Goal: Task Accomplishment & Management: Use online tool/utility

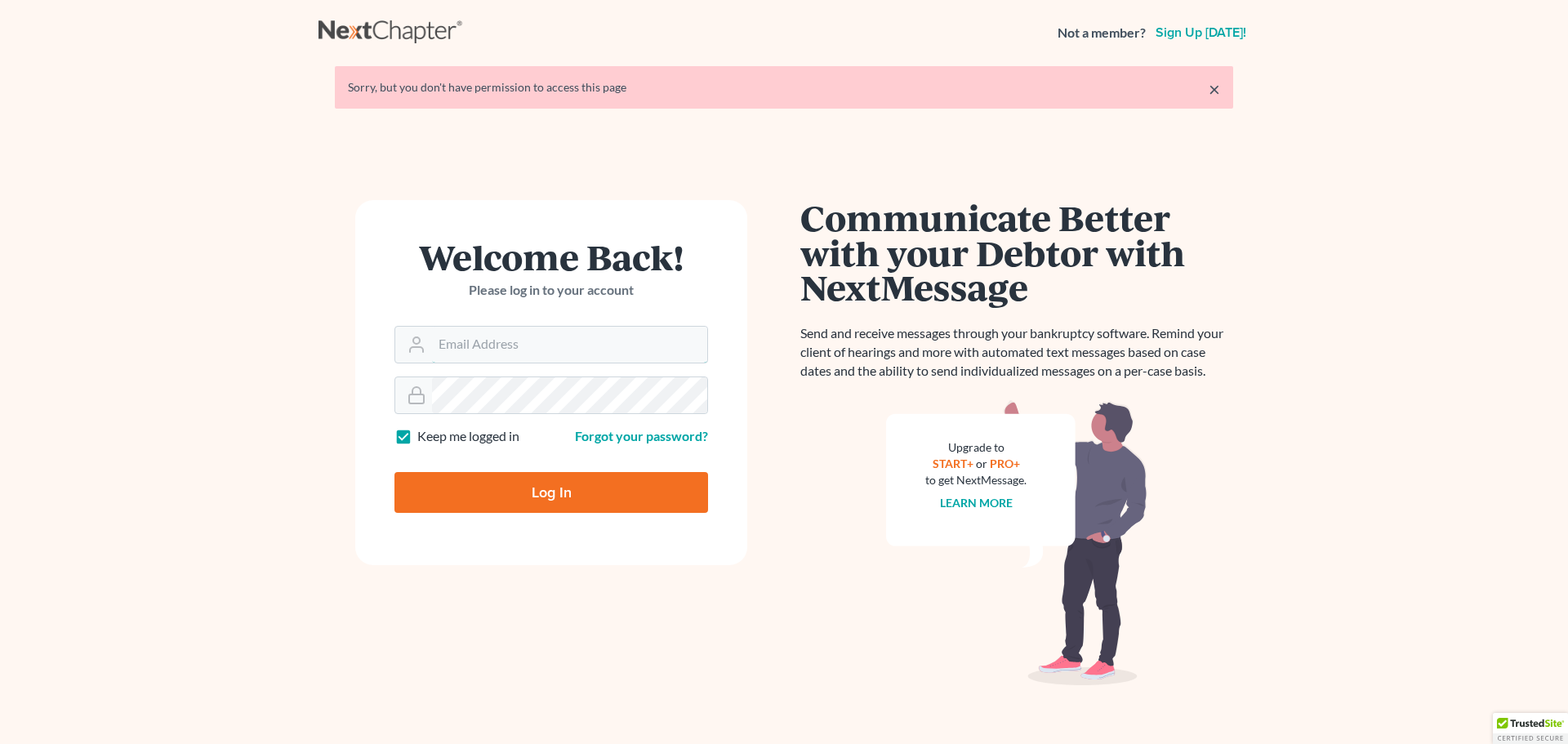
type input "[PERSON_NAME][EMAIL_ADDRESS][DOMAIN_NAME]"
click at [561, 489] on input "Log In" at bounding box center [552, 492] width 314 height 41
type input "Thinking..."
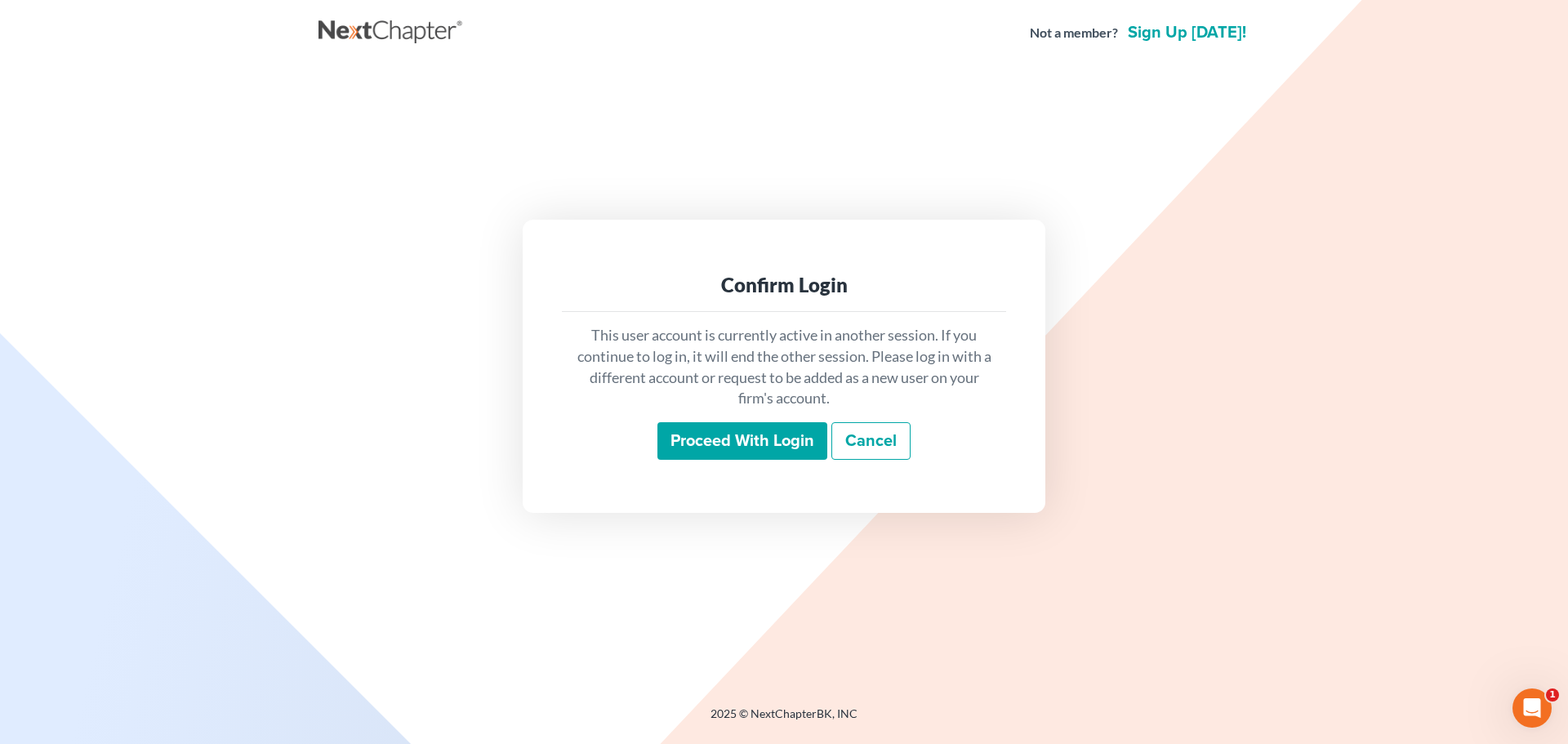
click at [710, 440] on input "Proceed with login" at bounding box center [742, 441] width 170 height 38
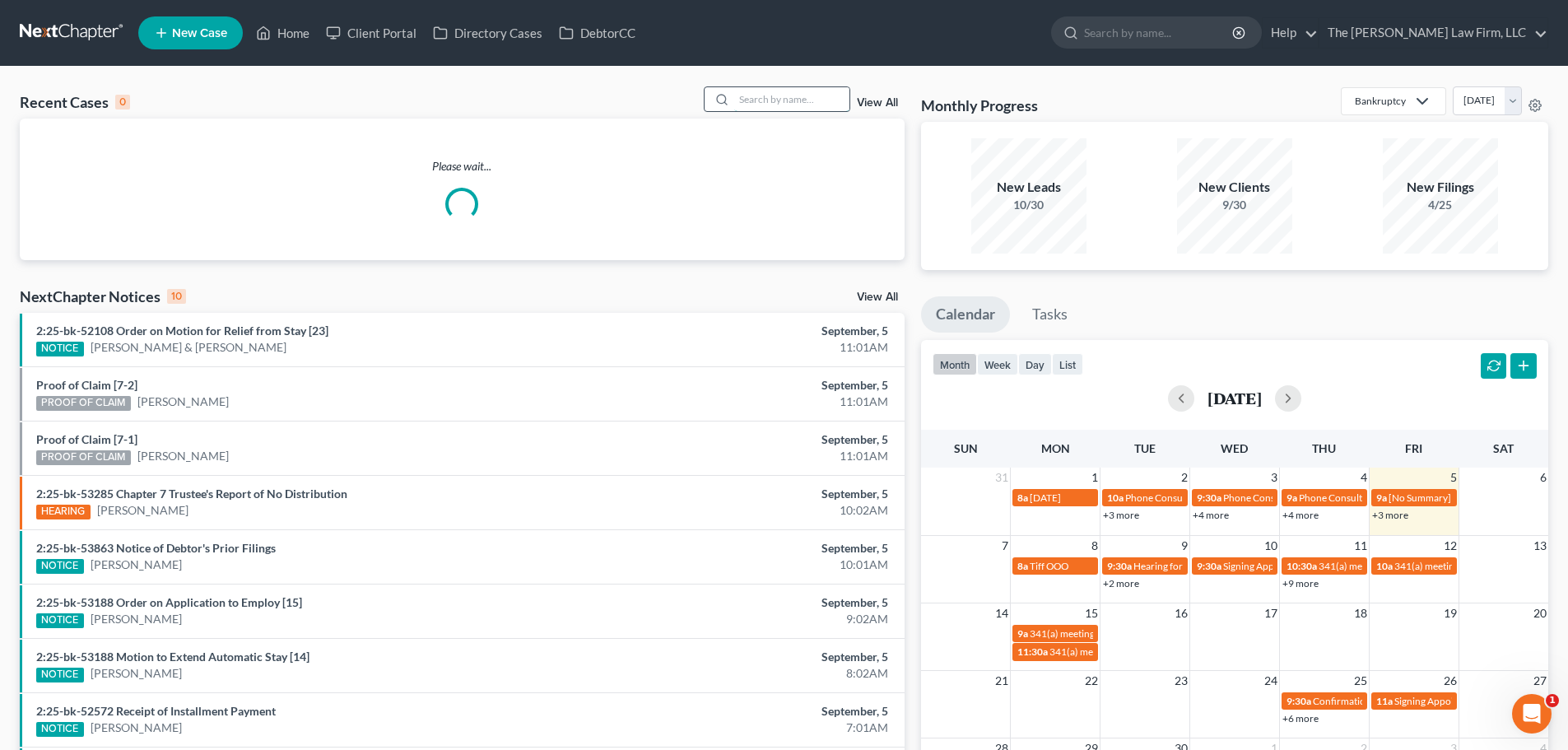
click at [797, 90] on input "search" at bounding box center [791, 98] width 116 height 23
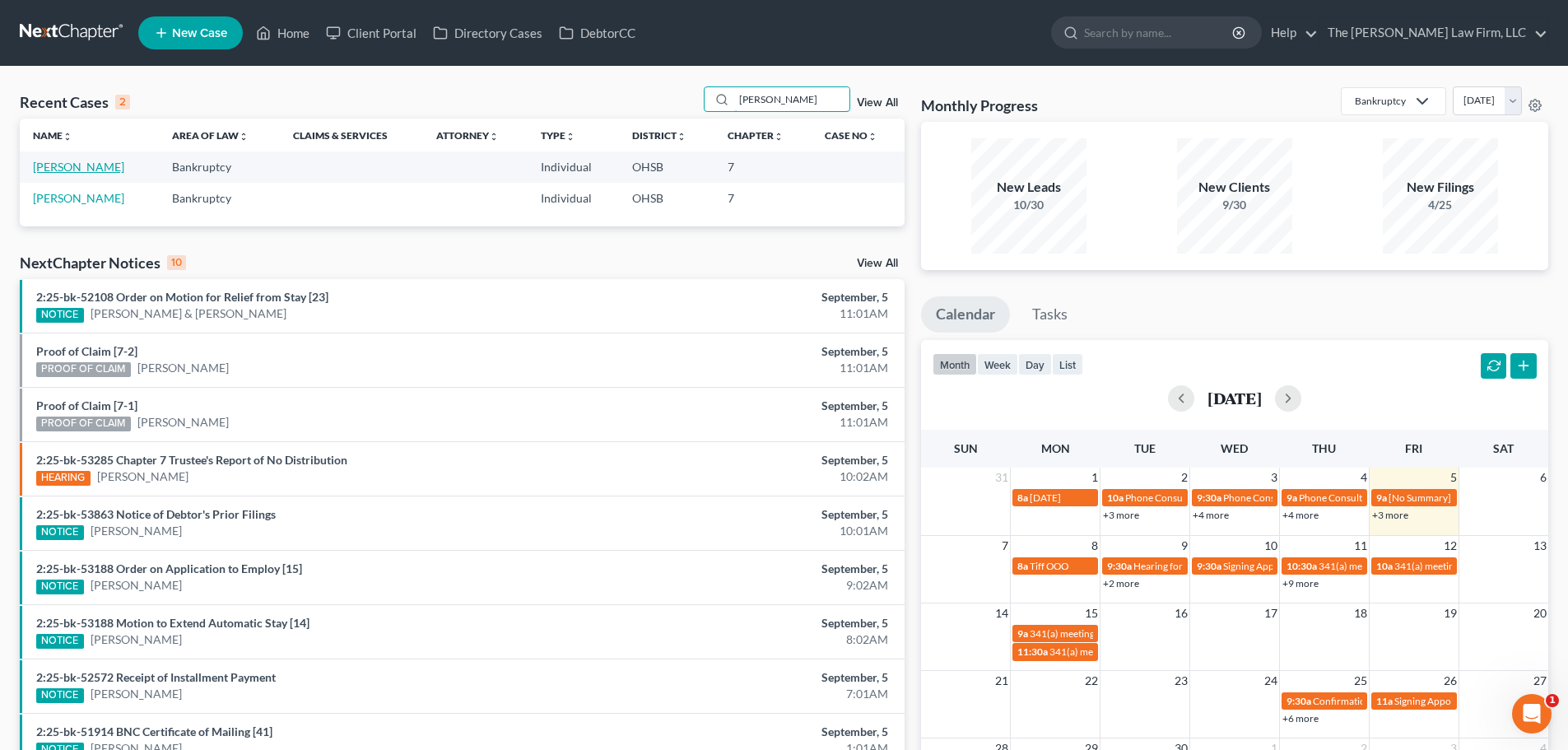
type input "dylan"
click at [104, 168] on link "Hollenbacher, Dylan" at bounding box center [78, 167] width 91 height 14
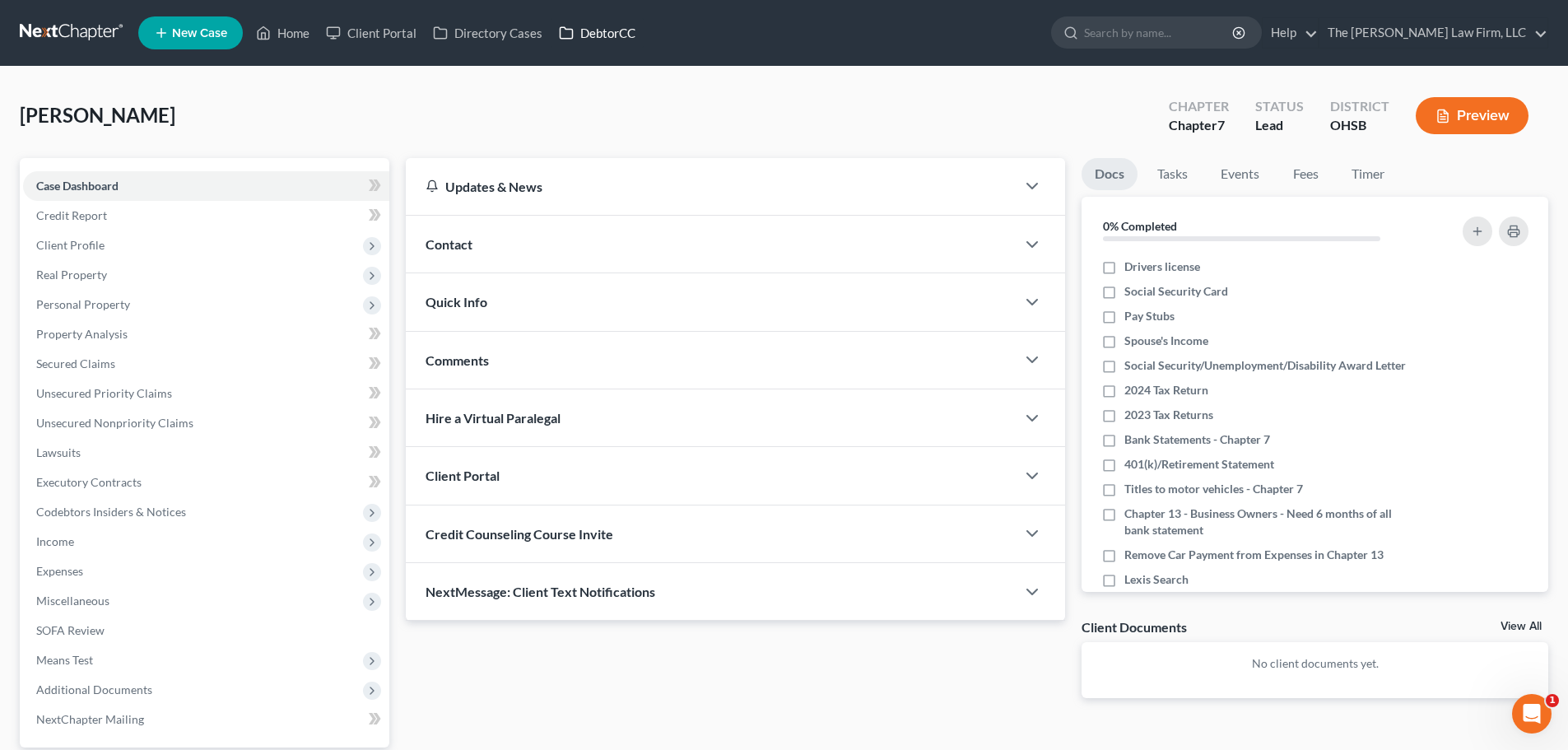
click at [628, 30] on link "DebtorCC" at bounding box center [597, 33] width 93 height 30
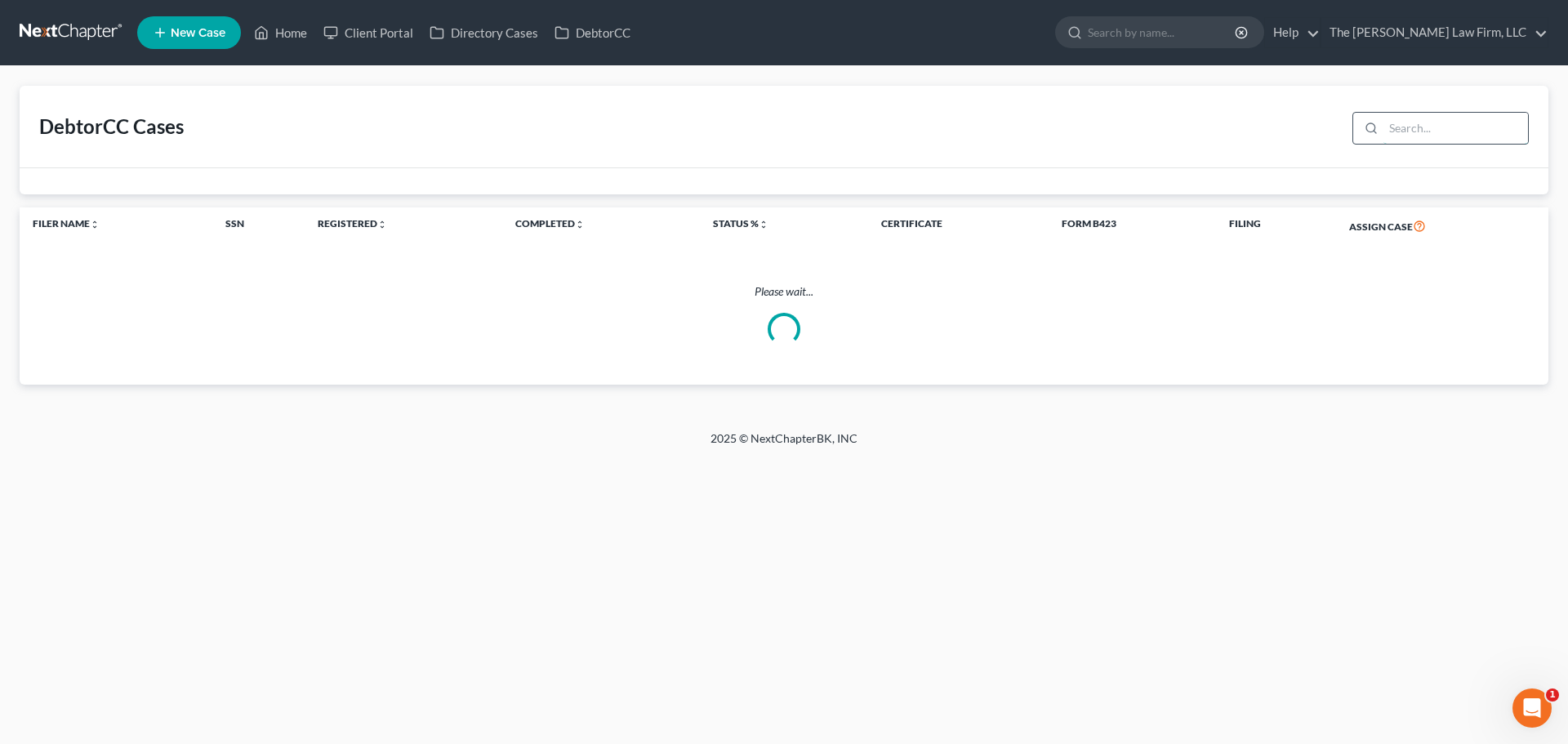
click at [1417, 134] on input "search" at bounding box center [1456, 128] width 145 height 31
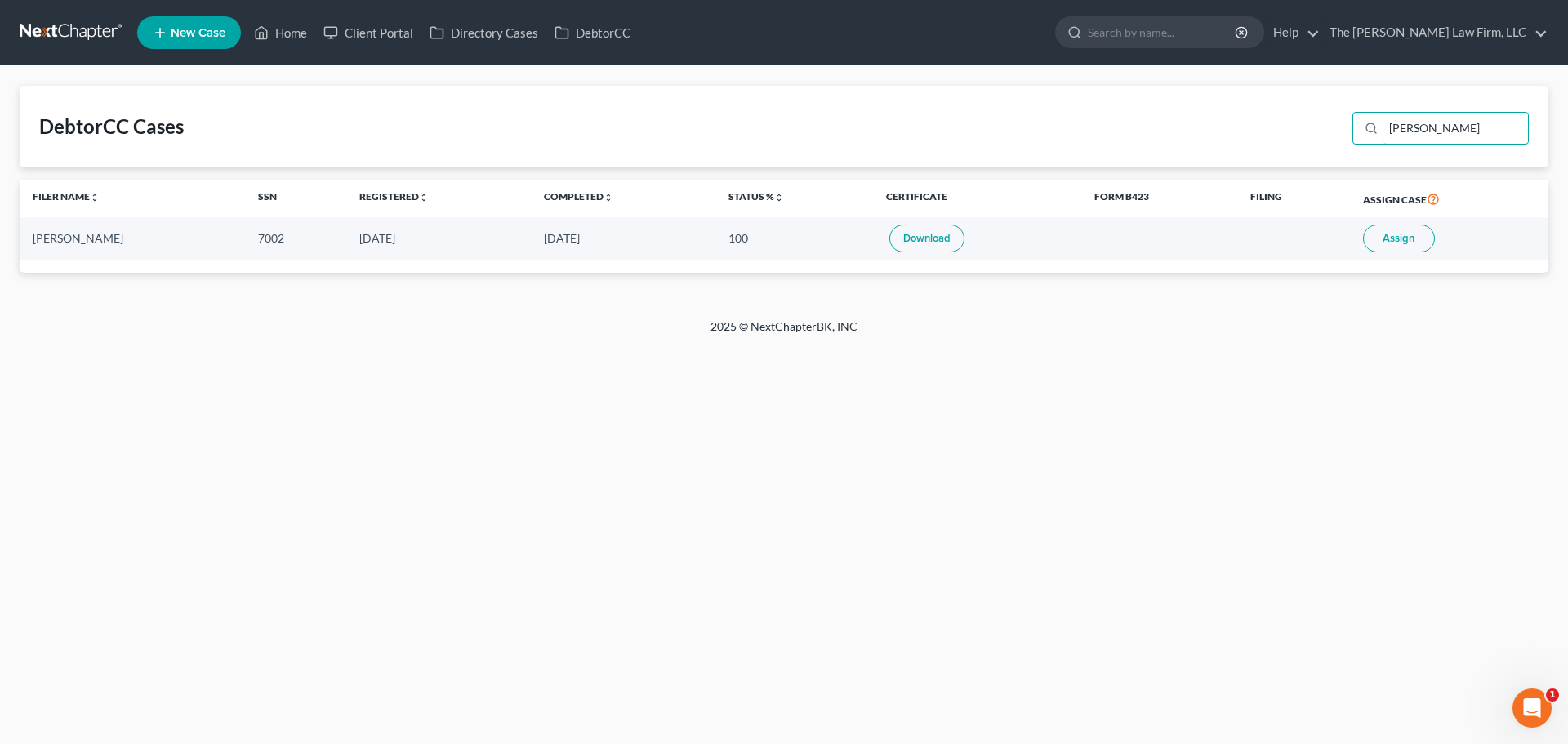
type input "dylan"
click at [1418, 242] on button "Assign" at bounding box center [1399, 239] width 72 height 28
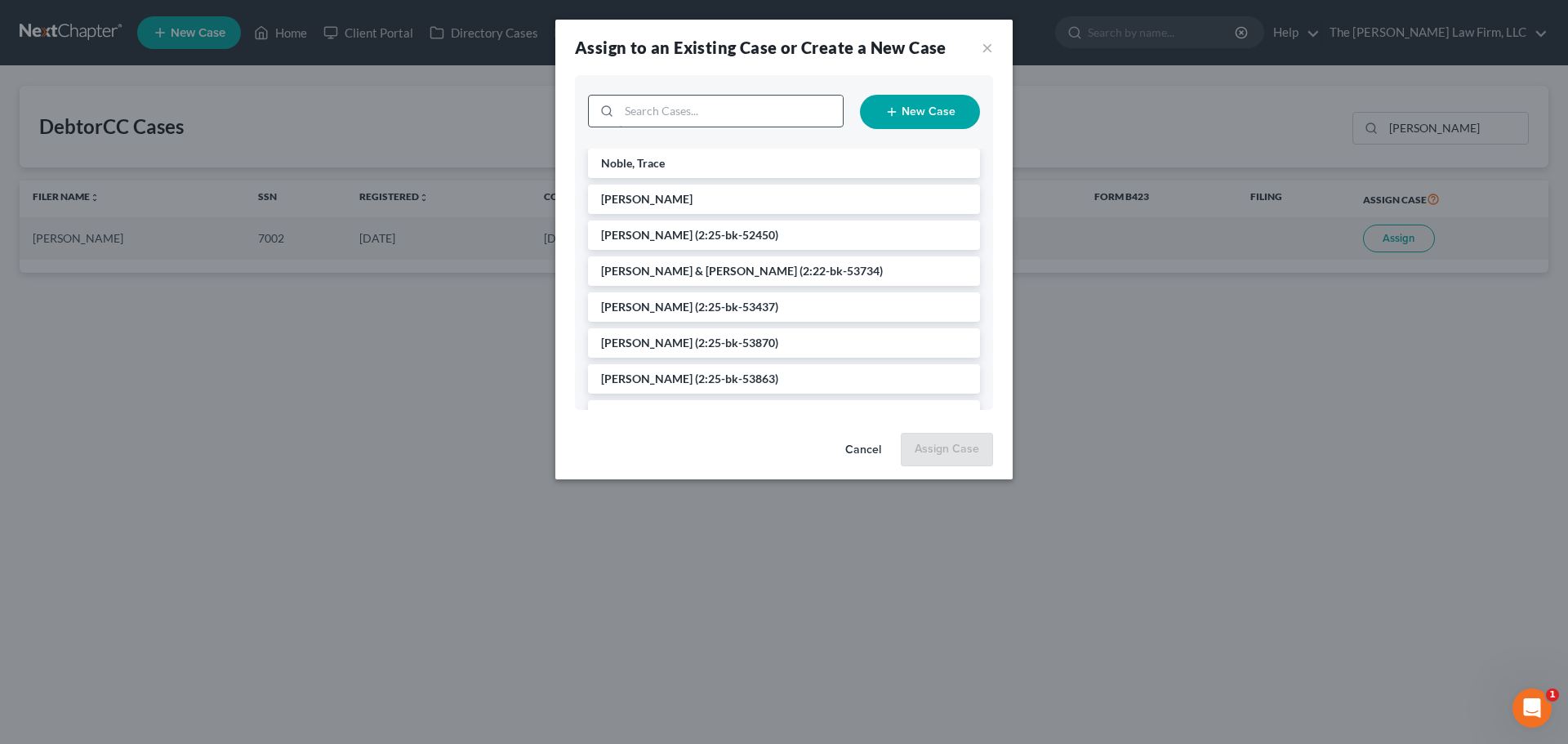
click at [798, 112] on input "search" at bounding box center [731, 111] width 224 height 31
type input "dylan"
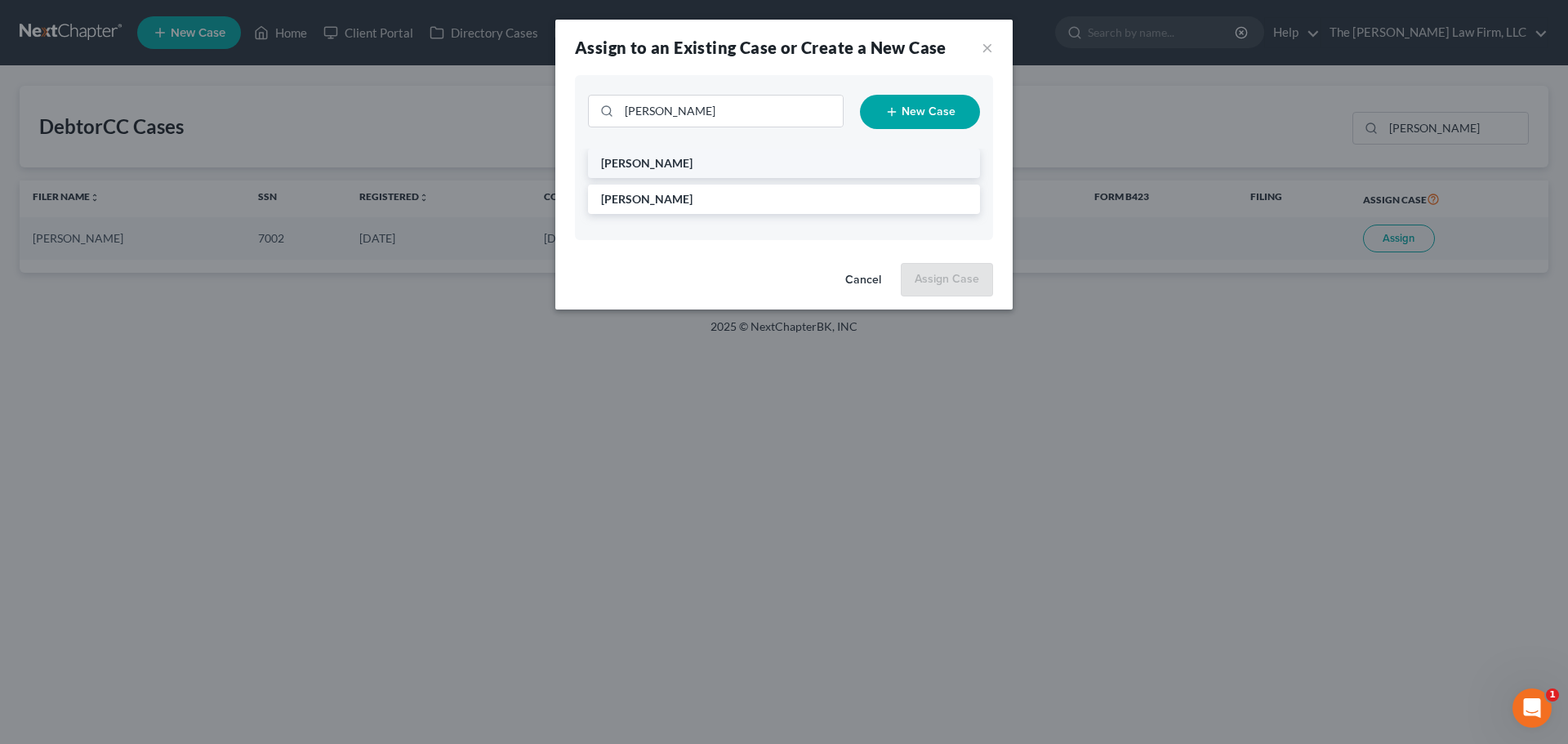
click at [746, 158] on li "Hollenbacher, Dylan" at bounding box center [784, 163] width 392 height 29
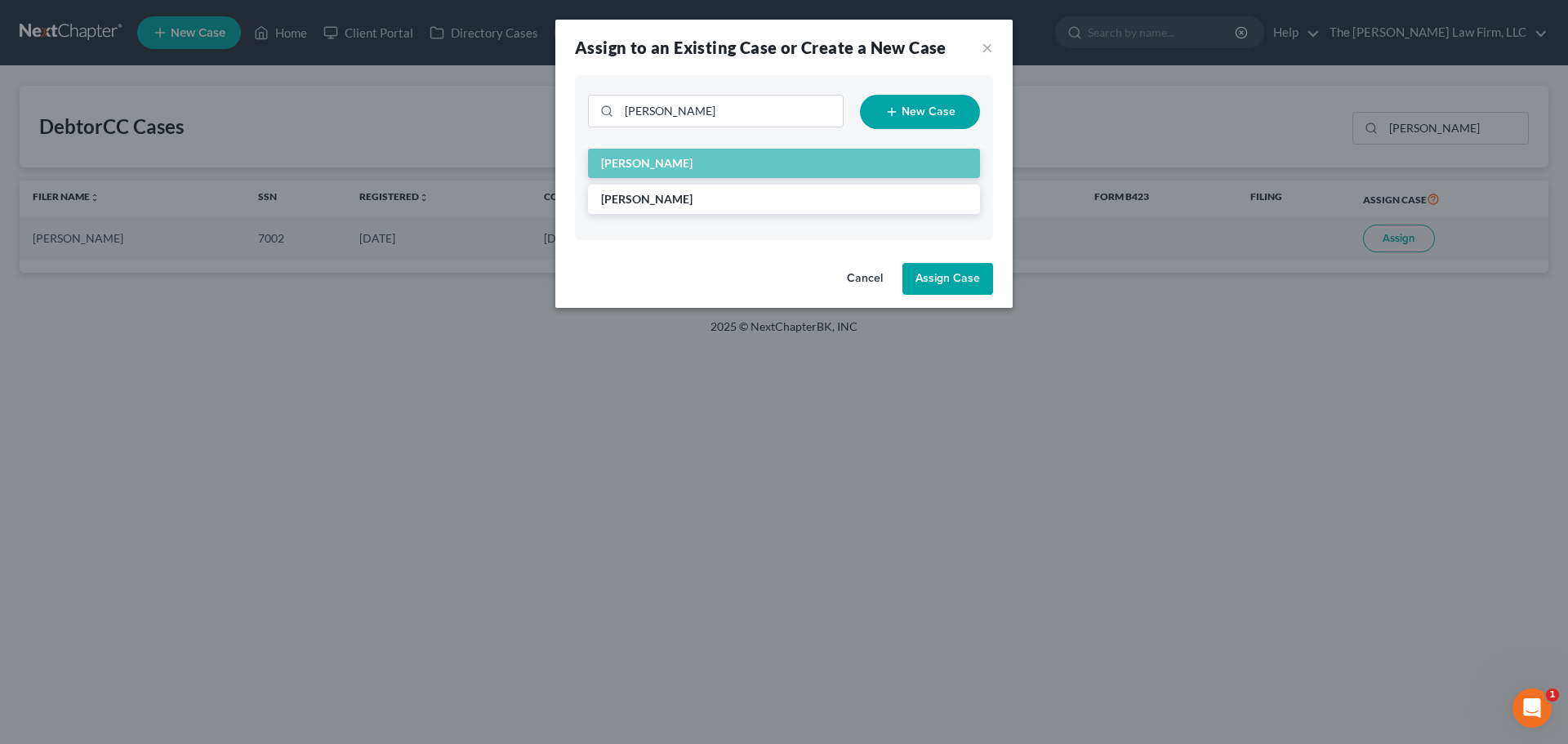
click at [947, 278] on button "Assign Case" at bounding box center [947, 279] width 91 height 33
